Goal: Task Accomplishment & Management: Use online tool/utility

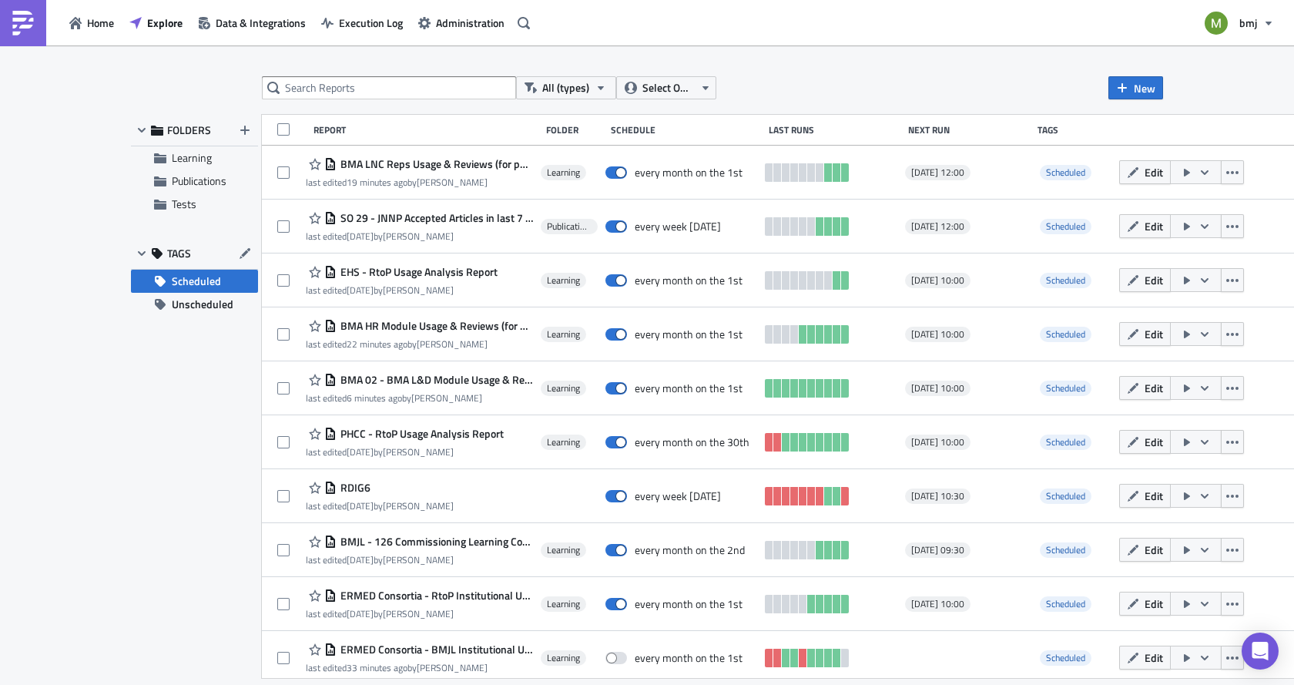
click at [195, 282] on span "Scheduled" at bounding box center [196, 281] width 49 height 23
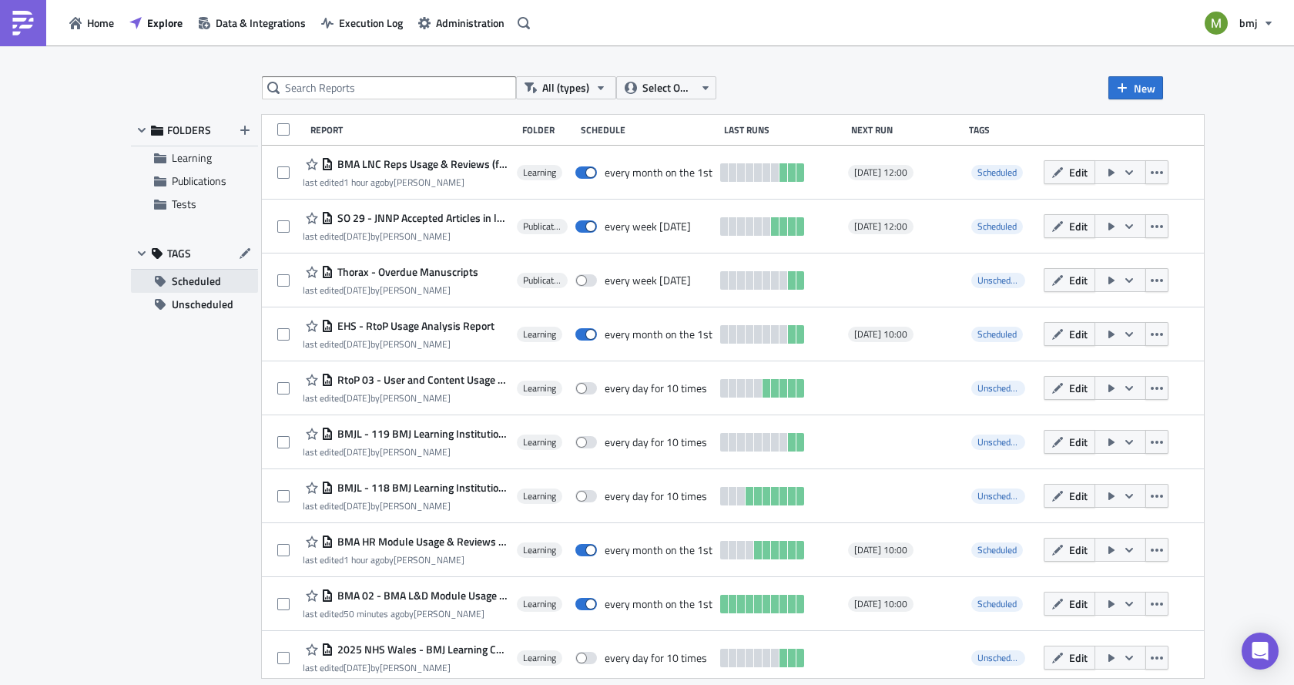
click at [205, 284] on span "Scheduled" at bounding box center [196, 281] width 49 height 23
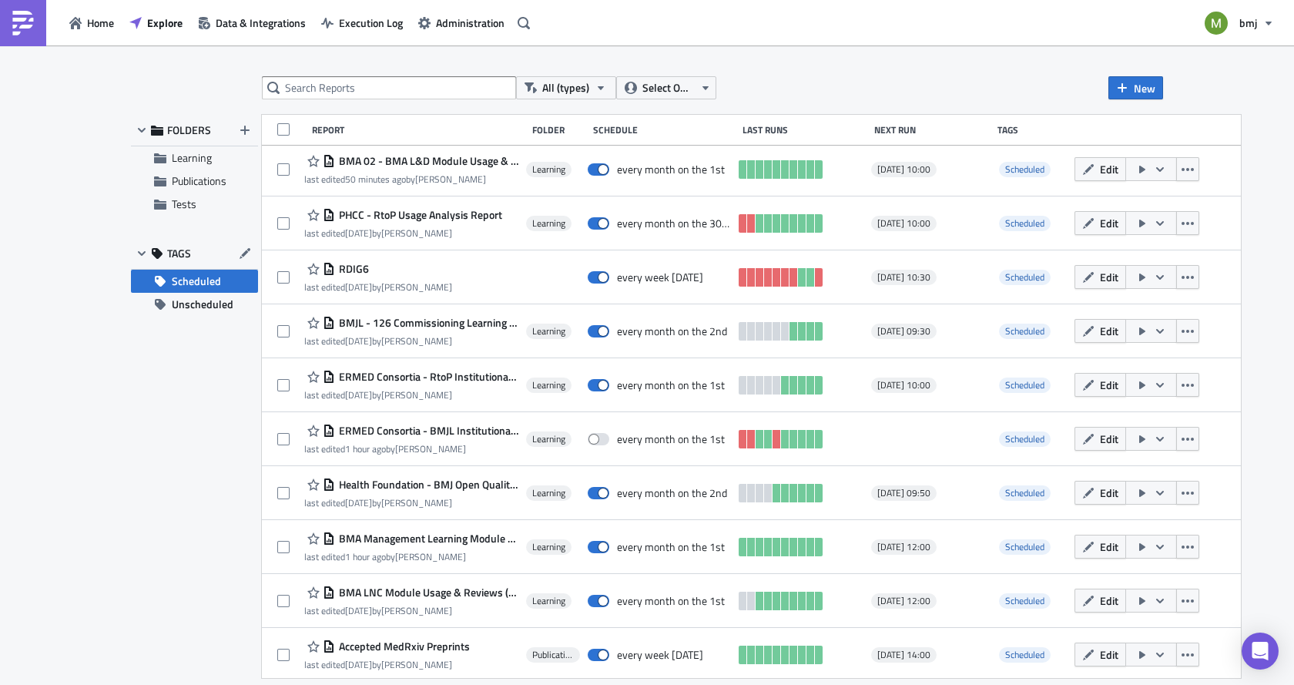
scroll to position [231, 0]
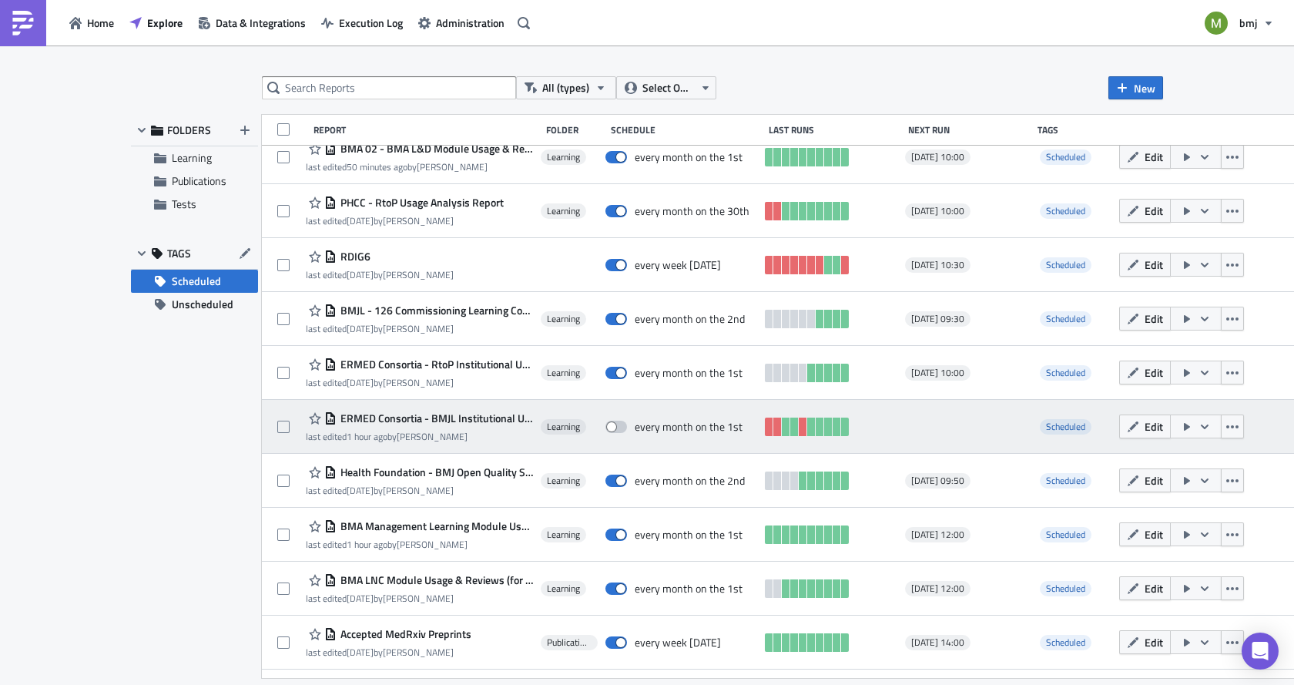
click at [616, 426] on span at bounding box center [616, 426] width 22 height 12
click at [616, 426] on input "checkbox" at bounding box center [613, 427] width 10 height 10
checkbox input "true"
click at [1200, 424] on icon "button" at bounding box center [1204, 426] width 8 height 5
click at [454, 413] on span "ERMED Consortia - BMJL Institutional Usage" at bounding box center [435, 418] width 196 height 14
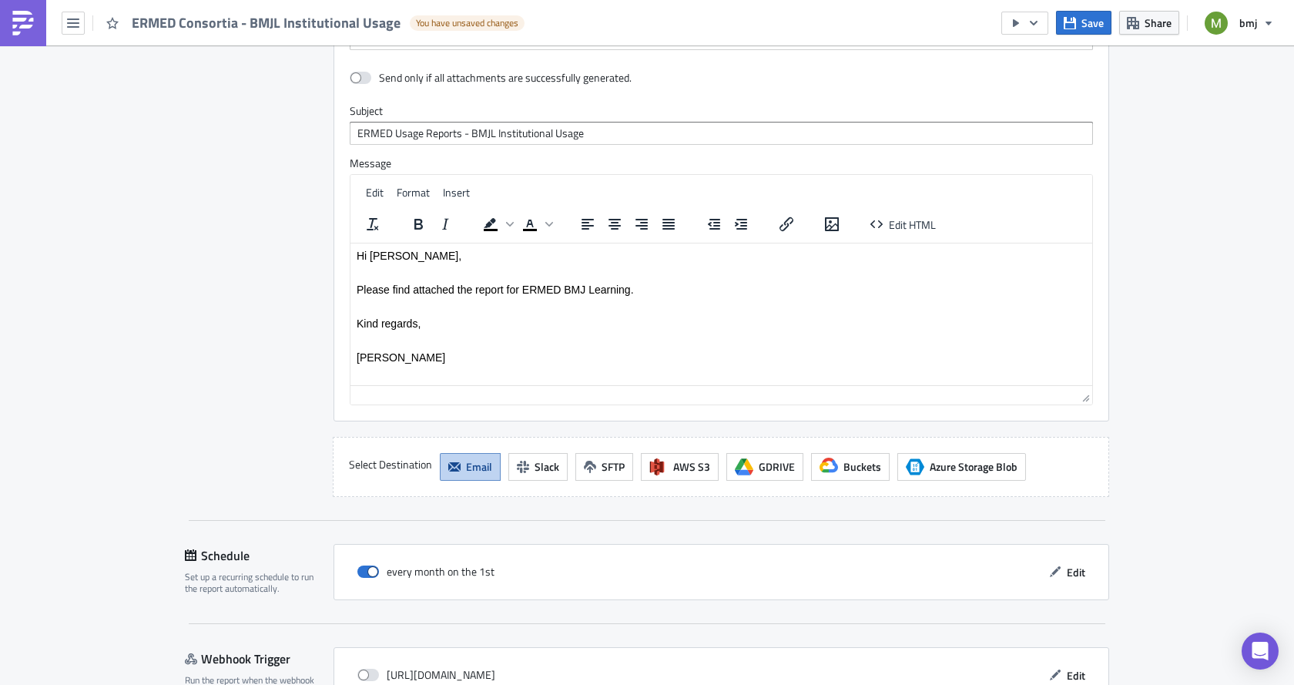
scroll to position [3465, 0]
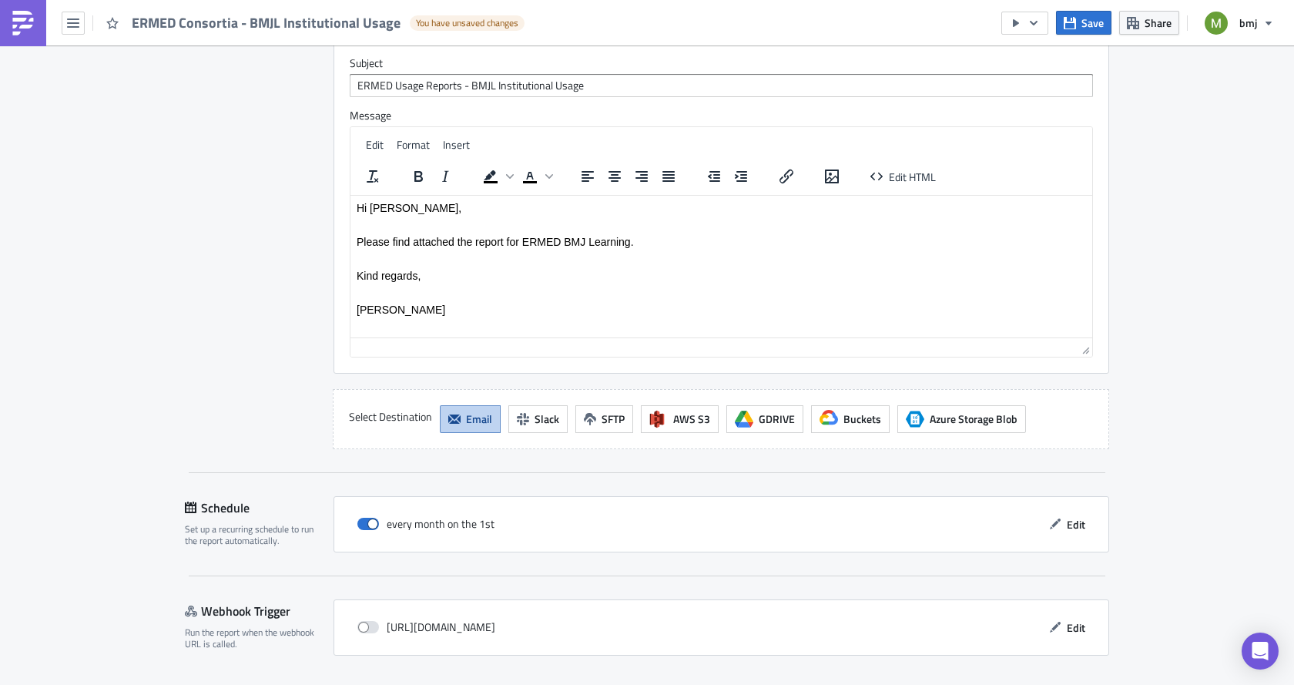
click at [656, 240] on p "Please find attached the report for ERMED BMJ Learning." at bounding box center [721, 241] width 729 height 12
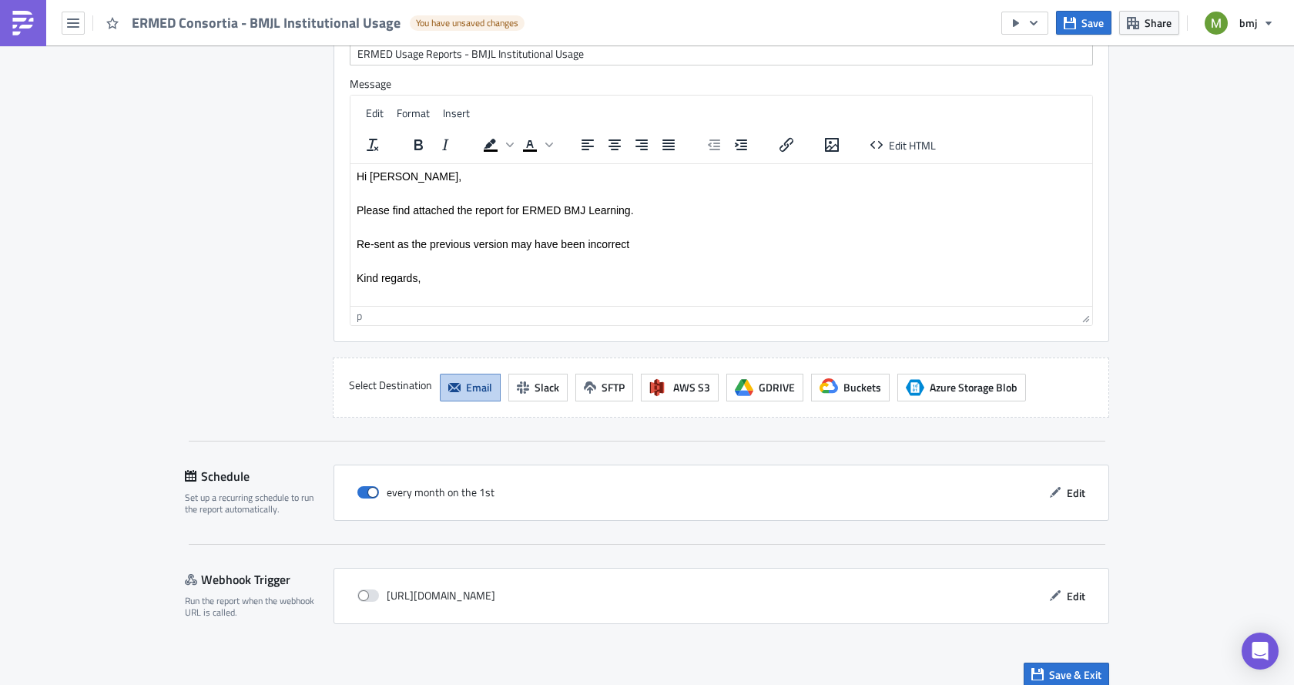
scroll to position [3511, 0]
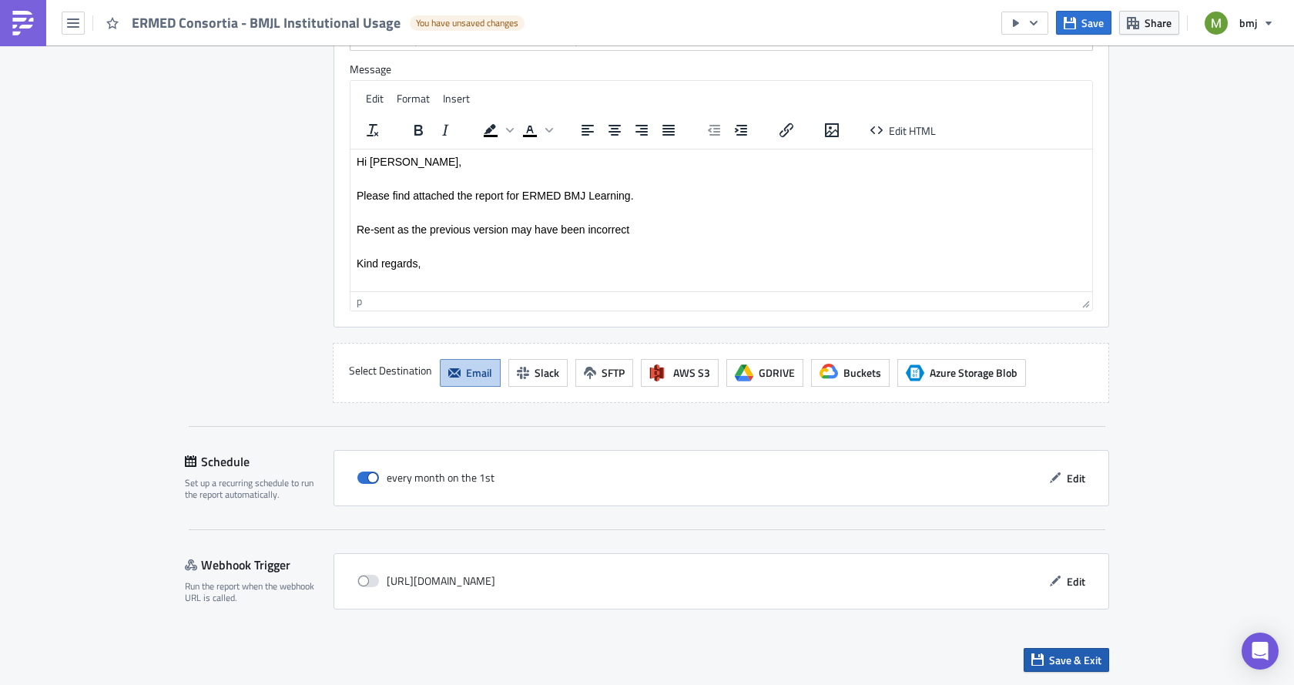
click at [1066, 656] on span "Save & Exit" at bounding box center [1075, 659] width 52 height 16
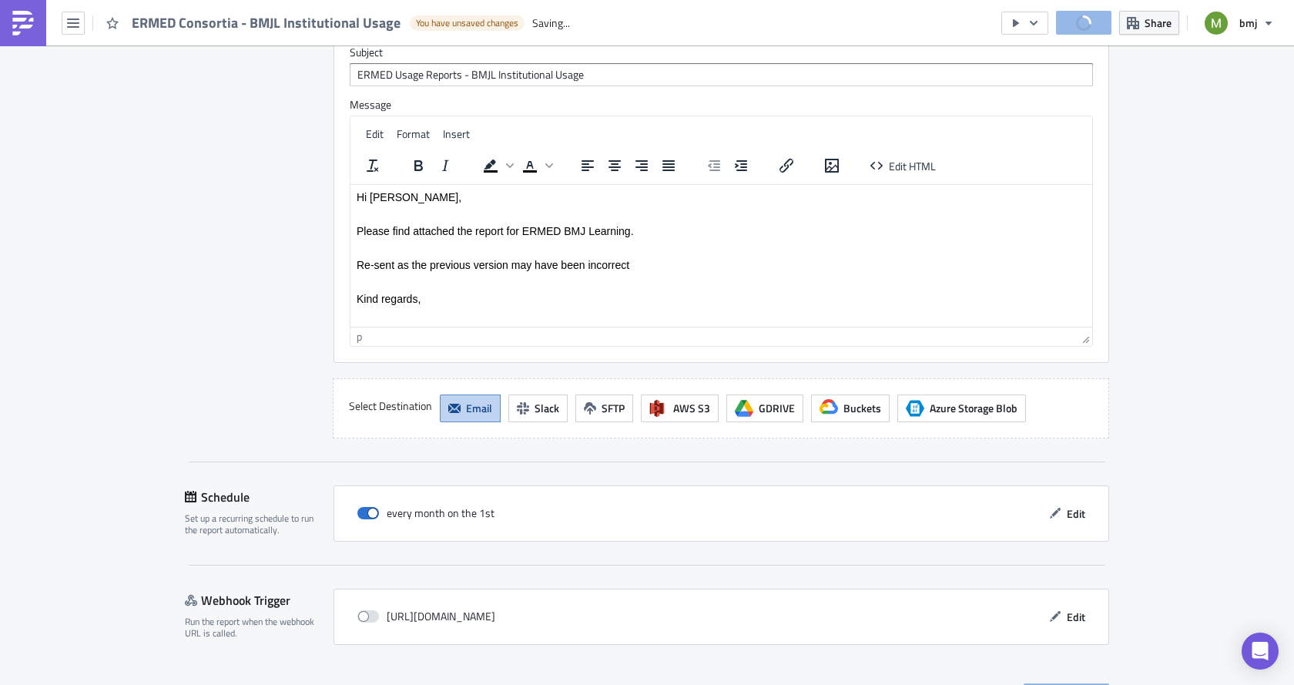
scroll to position [3547, 0]
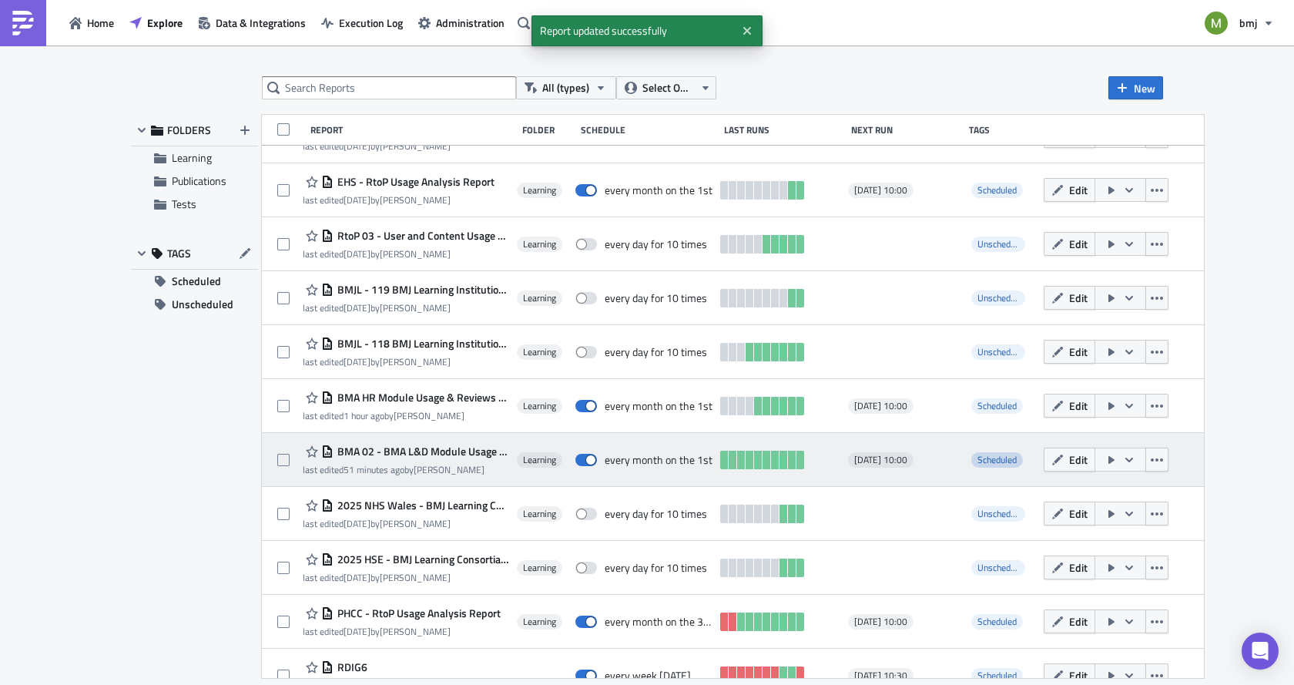
scroll to position [154, 0]
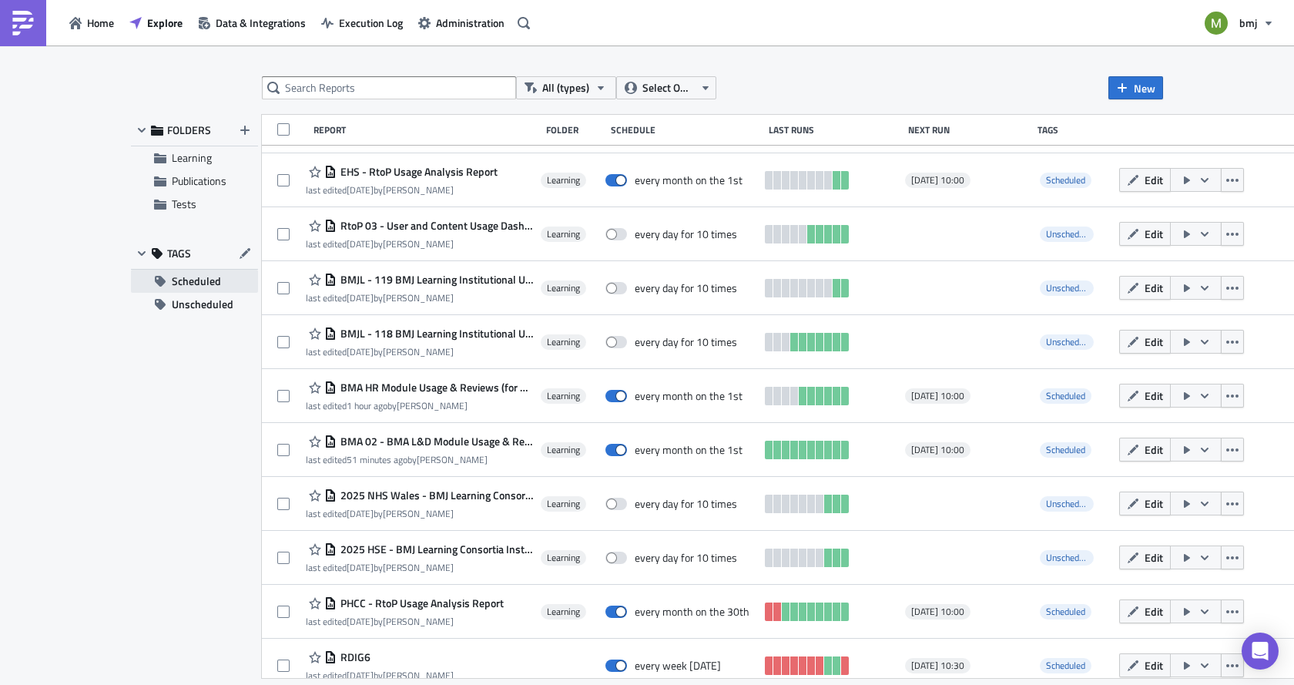
click at [189, 279] on span "Scheduled" at bounding box center [196, 281] width 49 height 23
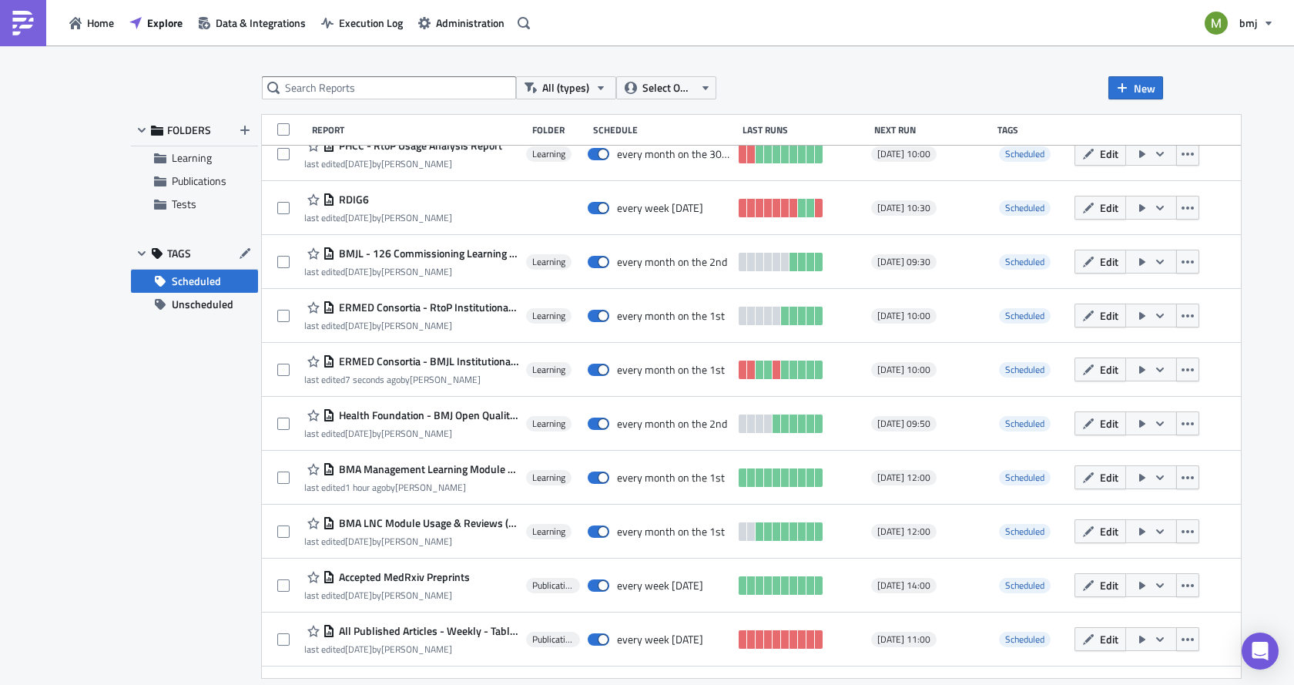
scroll to position [315, 0]
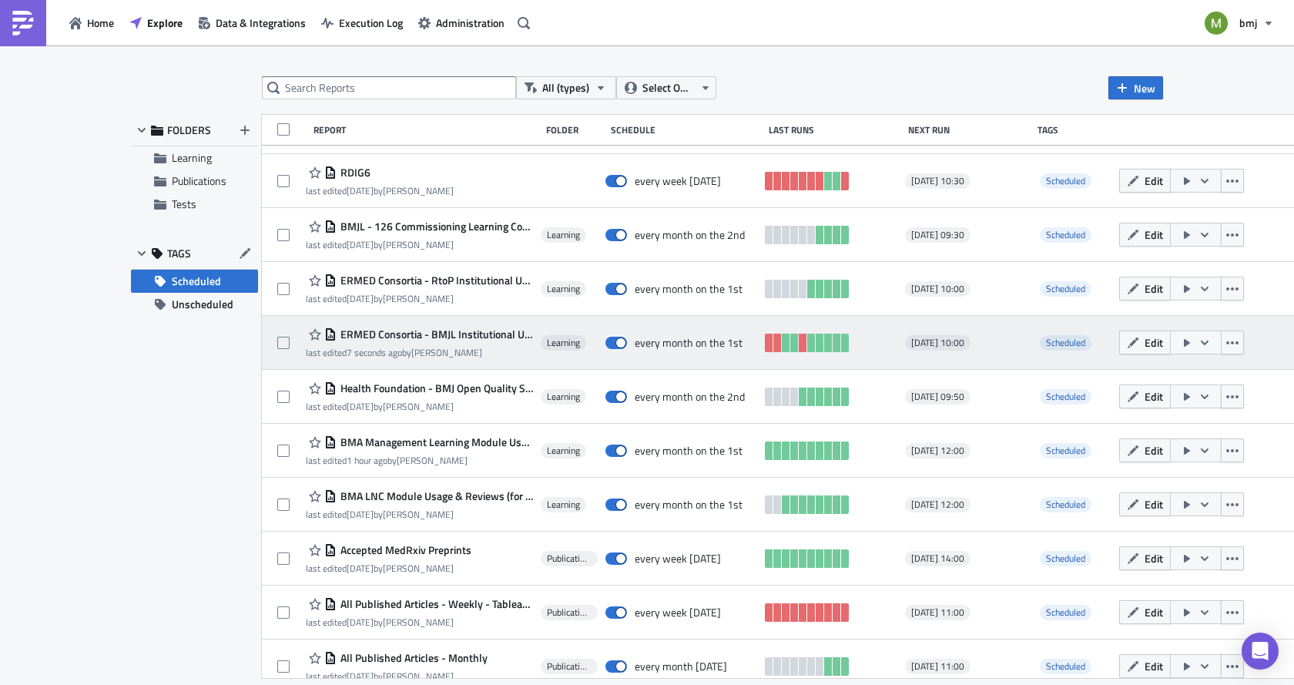
click at [1180, 337] on icon "button" at bounding box center [1186, 343] width 12 height 12
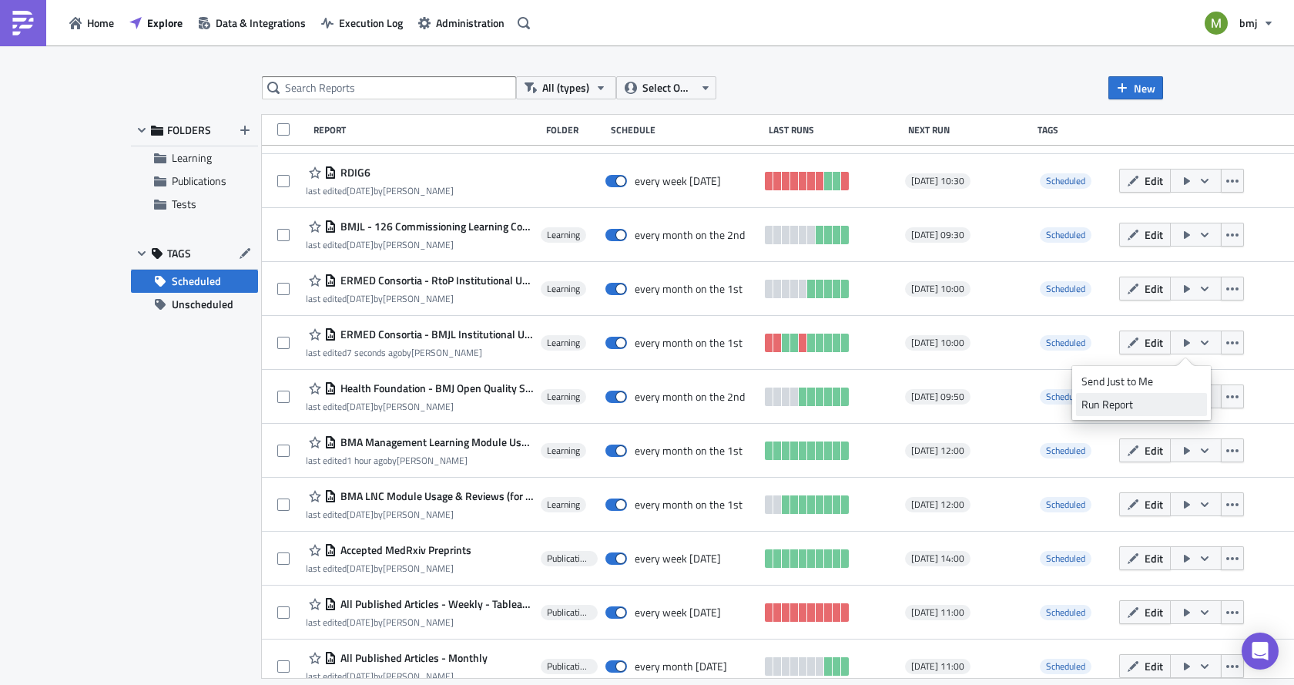
click at [1110, 401] on div "Run Report" at bounding box center [1141, 404] width 120 height 15
